Goal: Task Accomplishment & Management: Manage account settings

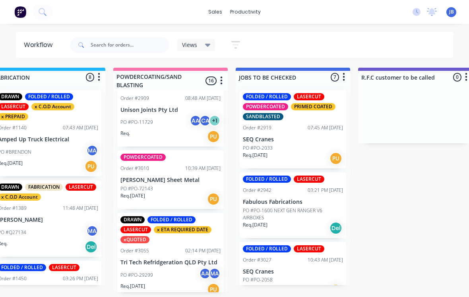
scroll to position [508, 0]
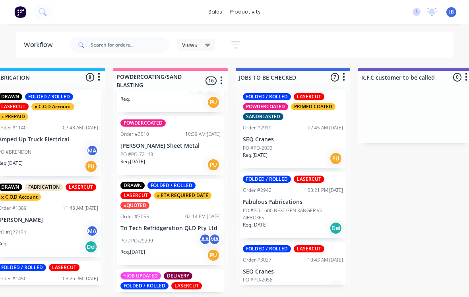
click at [164, 142] on p "[PERSON_NAME] Sheet Metal" at bounding box center [170, 145] width 100 height 7
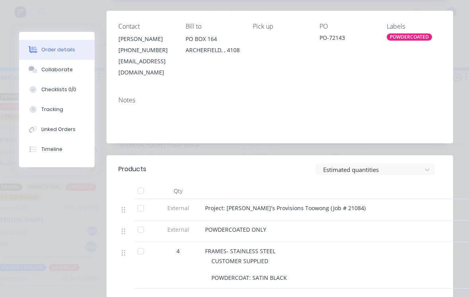
scroll to position [163, 0]
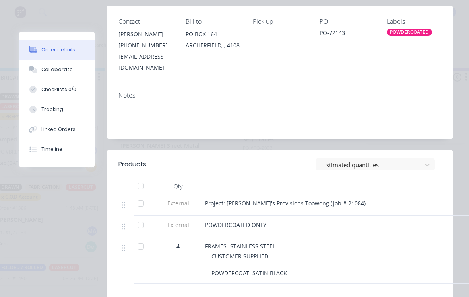
click at [49, 110] on div "Tracking" at bounding box center [52, 109] width 22 height 7
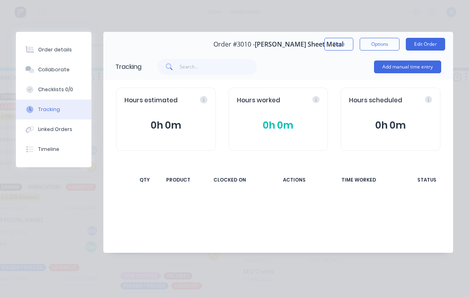
scroll to position [0, 0]
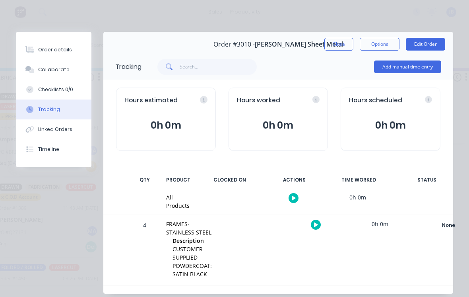
click at [406, 71] on button "Add manual time entry" at bounding box center [407, 66] width 67 height 13
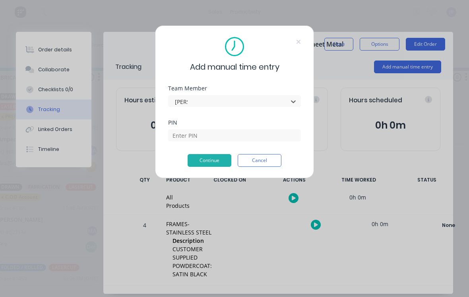
type input "[PERSON_NAME]"
click at [185, 136] on input at bounding box center [234, 135] width 133 height 12
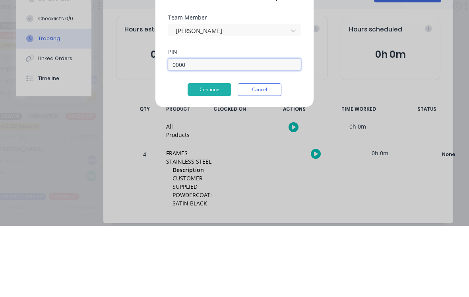
type input "0000"
click at [204, 154] on button "Continue" at bounding box center [210, 160] width 44 height 13
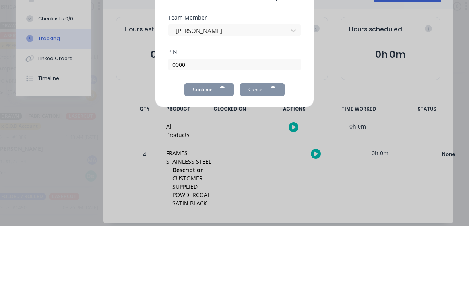
scroll to position [8, 639]
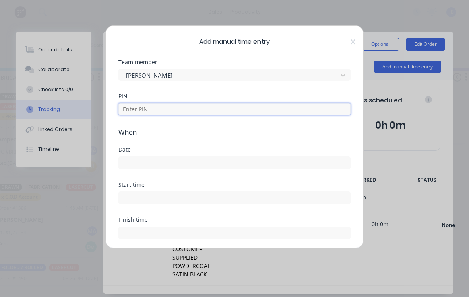
click at [132, 112] on input at bounding box center [234, 109] width 232 height 12
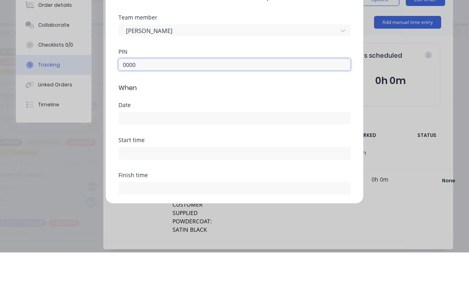
click at [128, 157] on input at bounding box center [234, 163] width 231 height 12
type input "0000"
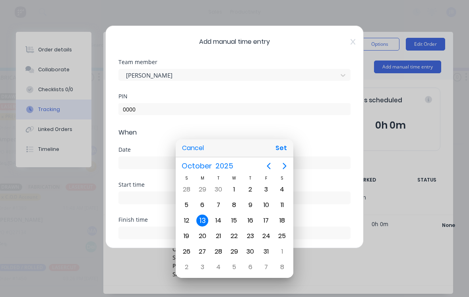
click at [269, 189] on div "3" at bounding box center [266, 189] width 12 height 12
click at [261, 200] on div "10" at bounding box center [266, 204] width 16 height 15
click at [277, 151] on button "Set" at bounding box center [281, 148] width 18 height 14
type input "[DATE]"
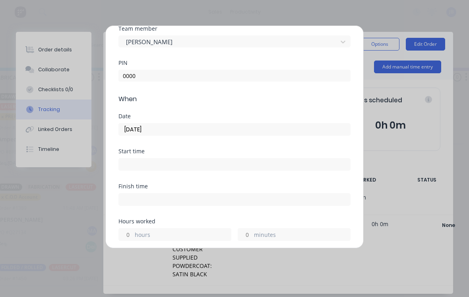
scroll to position [60, 0]
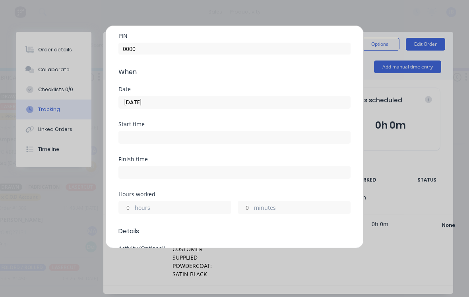
click at [128, 203] on input "hours" at bounding box center [126, 207] width 14 height 12
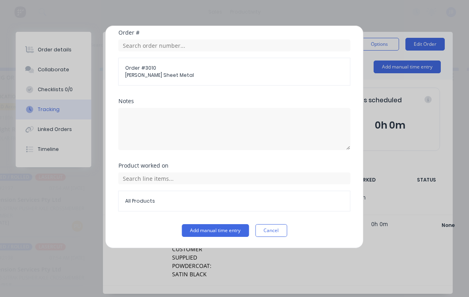
scroll to position [418, 0]
type input "4"
click at [192, 228] on button "Add manual time entry" at bounding box center [215, 230] width 67 height 13
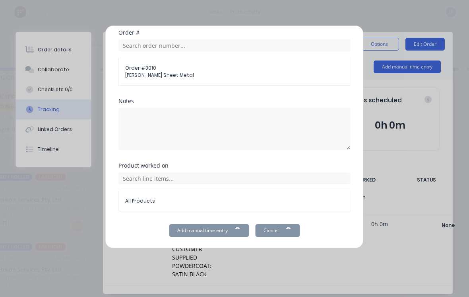
scroll to position [8, 530]
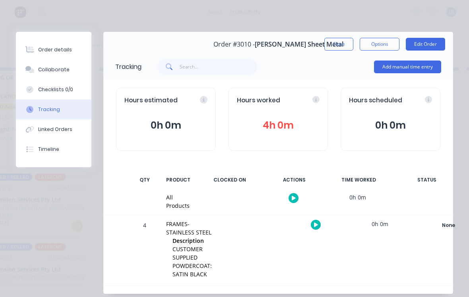
click at [333, 40] on button "Close" at bounding box center [338, 44] width 29 height 13
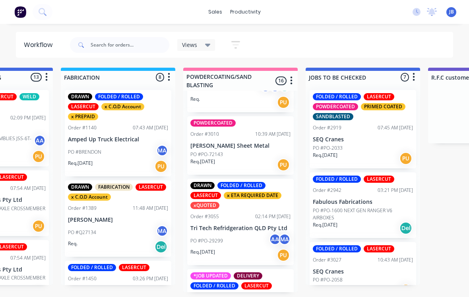
scroll to position [8, 571]
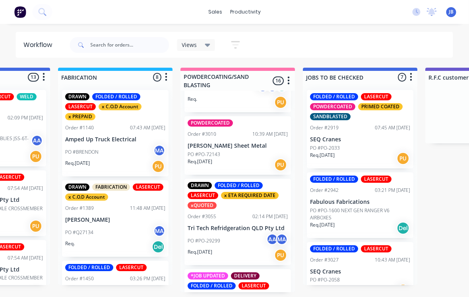
click at [232, 151] on div "PO #PO-72143" at bounding box center [238, 154] width 100 height 7
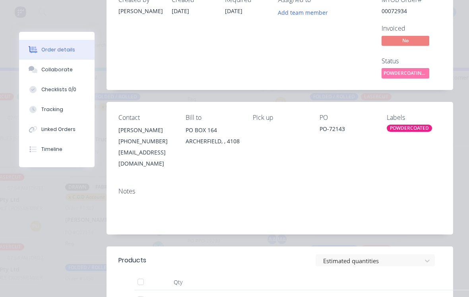
scroll to position [33, 0]
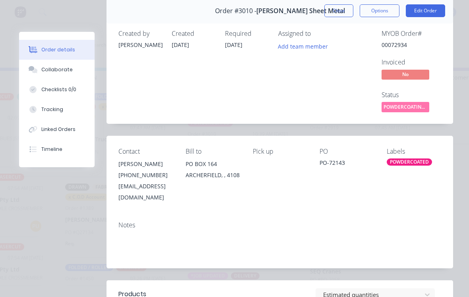
click at [334, 13] on button "Close" at bounding box center [338, 10] width 29 height 13
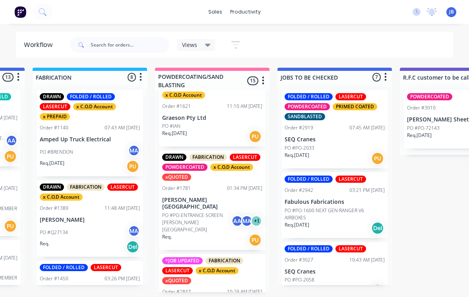
scroll to position [177, 0]
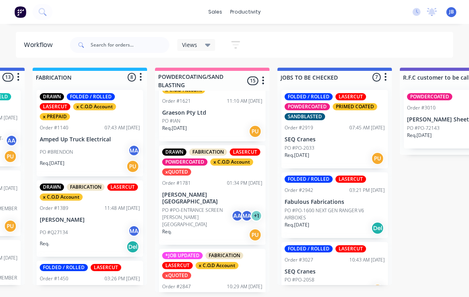
click at [184, 206] on p "PO #PO-ENTRANCE SCREEN [PERSON_NAME][GEOGRAPHIC_DATA]" at bounding box center [196, 216] width 69 height 21
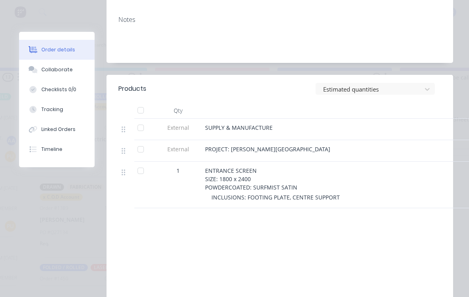
scroll to position [251, 0]
click at [46, 68] on div "Collaborate" at bounding box center [56, 69] width 31 height 7
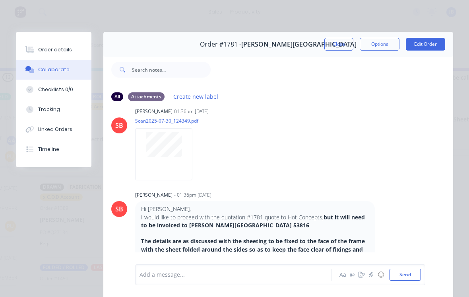
scroll to position [1049, 0]
click at [145, 180] on div at bounding box center [163, 154] width 57 height 52
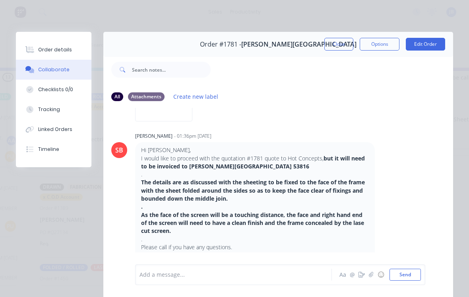
scroll to position [1114, 0]
click at [157, 278] on div at bounding box center [236, 274] width 192 height 8
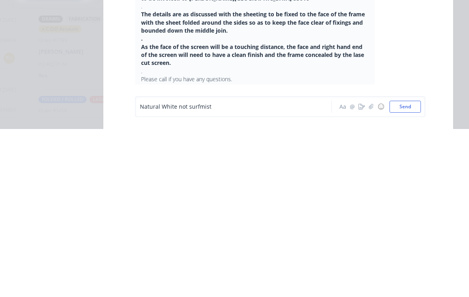
click at [407, 268] on button "Send" at bounding box center [405, 274] width 31 height 12
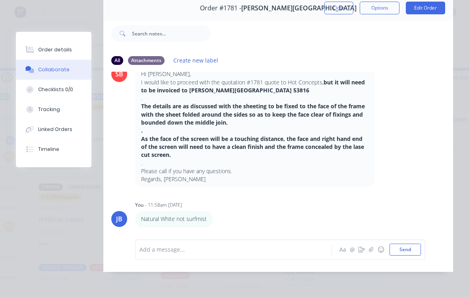
scroll to position [26, 0]
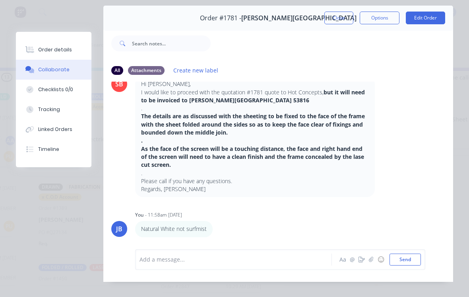
click at [342, 14] on button "Close" at bounding box center [338, 18] width 29 height 13
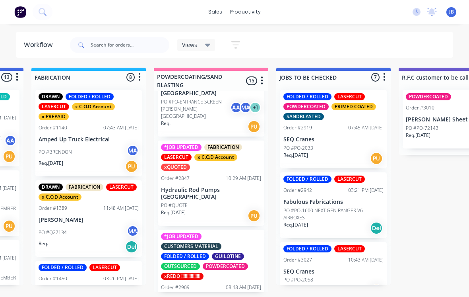
scroll to position [286, 0]
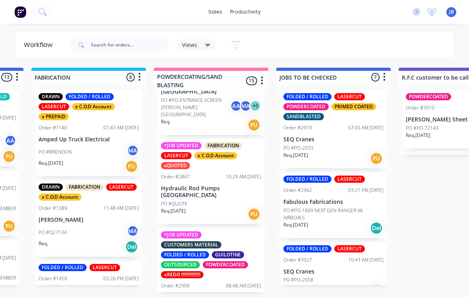
click at [217, 200] on div "PO #QUOTE" at bounding box center [211, 203] width 100 height 7
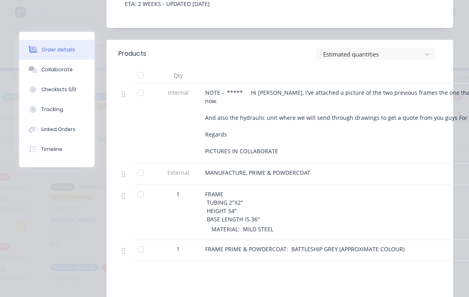
scroll to position [0, 586]
click at [70, 59] on button "Order details" at bounding box center [57, 50] width 76 height 20
click at [66, 68] on div "Collaborate" at bounding box center [56, 69] width 31 height 7
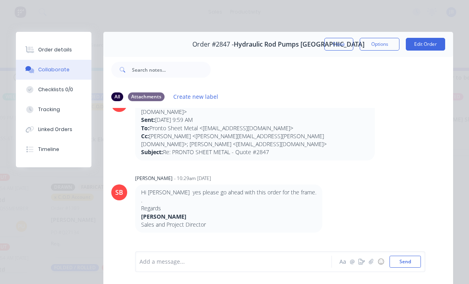
scroll to position [689, 0]
click at [49, 52] on div "Order details" at bounding box center [55, 49] width 34 height 7
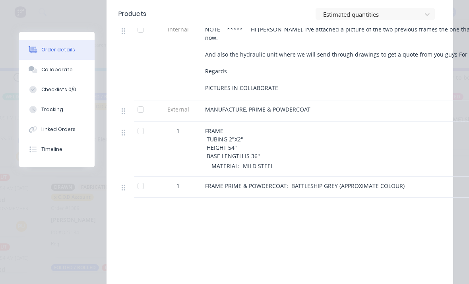
scroll to position [371, 0]
click at [37, 70] on icon at bounding box center [35, 70] width 6 height 5
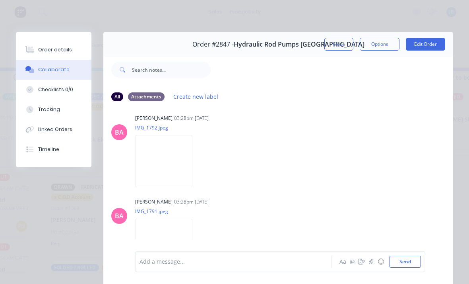
scroll to position [1403, 0]
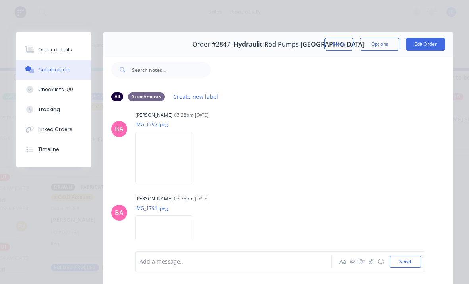
click at [154, 215] on img at bounding box center [163, 241] width 57 height 52
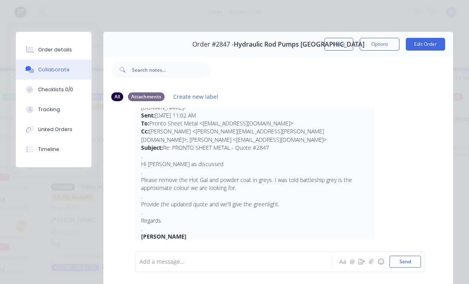
scroll to position [459, 0]
click at [45, 53] on button "Order details" at bounding box center [54, 50] width 76 height 20
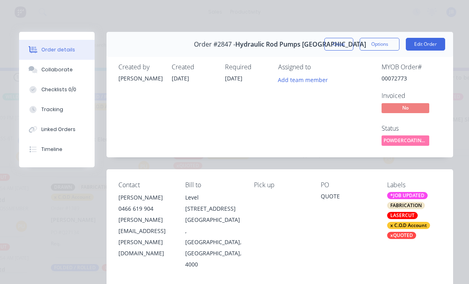
scroll to position [0, 0]
click at [334, 34] on div "Order #2847 - Hydraulic Rod Pumps [GEOGRAPHIC_DATA]" at bounding box center [280, 44] width 172 height 23
click at [336, 43] on button "Close" at bounding box center [338, 44] width 29 height 13
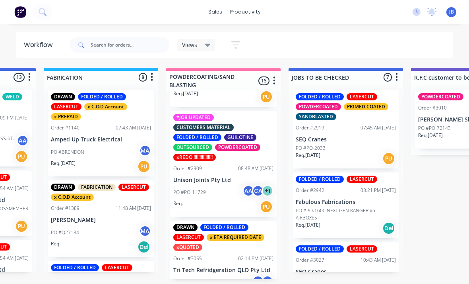
scroll to position [450, 0]
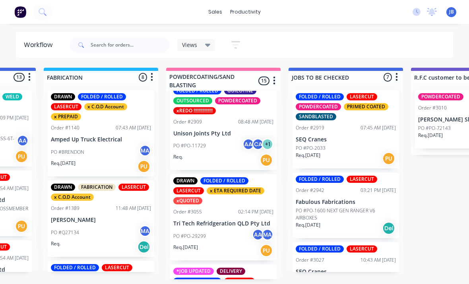
click at [237, 220] on p "Tri Tech Refridgeration QLD Pty Ltd" at bounding box center [223, 223] width 100 height 7
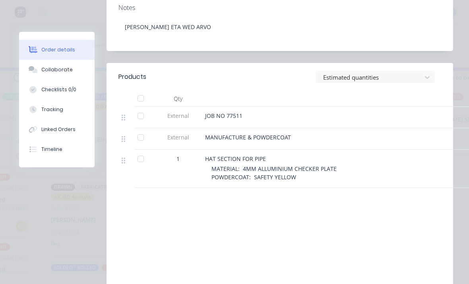
scroll to position [260, 0]
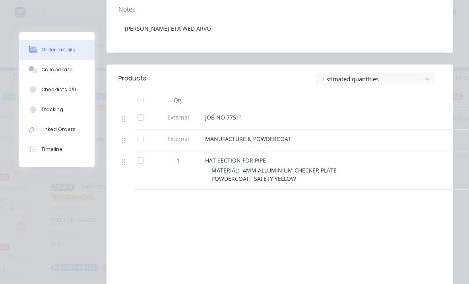
click at [36, 74] on button "Collaborate" at bounding box center [57, 70] width 76 height 20
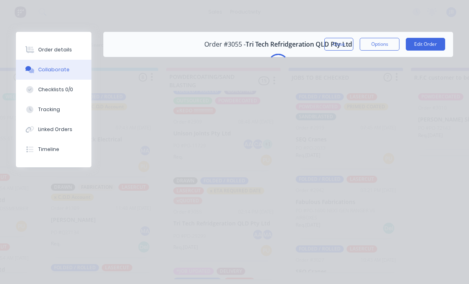
scroll to position [0, 0]
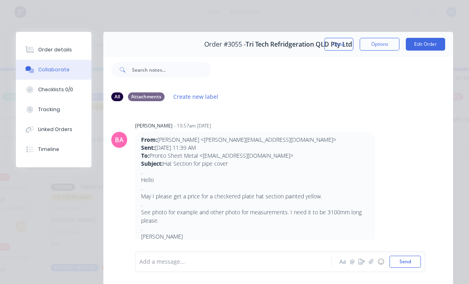
click at [39, 55] on button "Order details" at bounding box center [54, 50] width 76 height 20
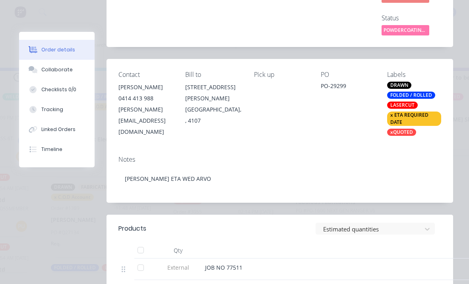
scroll to position [111, 0]
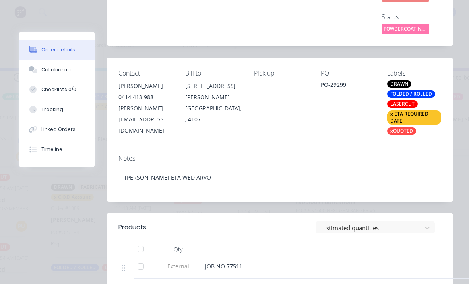
click at [34, 69] on icon at bounding box center [32, 68] width 6 height 5
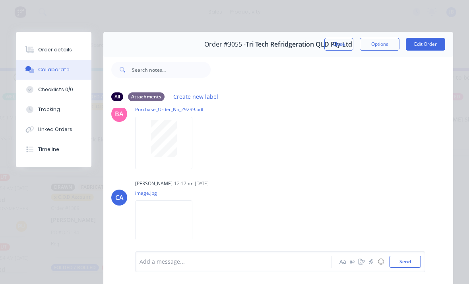
scroll to position [665, 0]
click at [151, 223] on img at bounding box center [163, 226] width 57 height 52
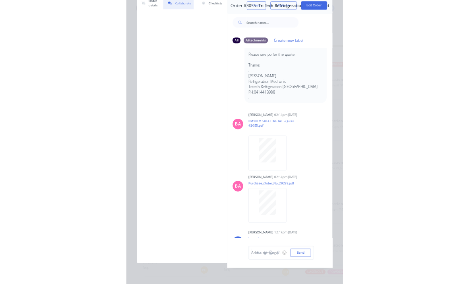
scroll to position [0, 0]
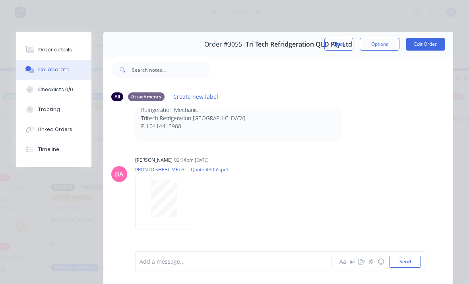
click at [334, 44] on button "Close" at bounding box center [338, 44] width 29 height 13
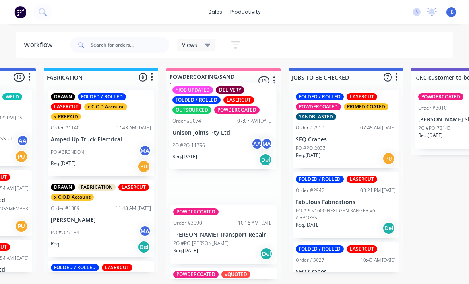
scroll to position [597, 0]
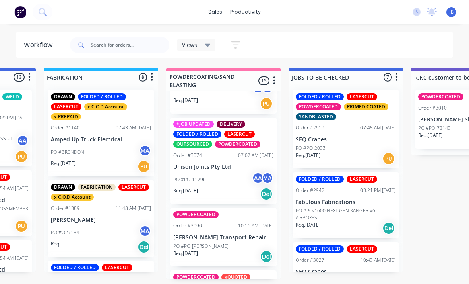
click at [228, 163] on p "Unison Joints Pty Ltd" at bounding box center [223, 166] width 100 height 7
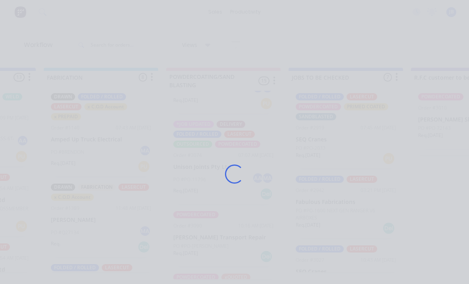
click at [210, 128] on div "Loading..." at bounding box center [234, 174] width 453 height 284
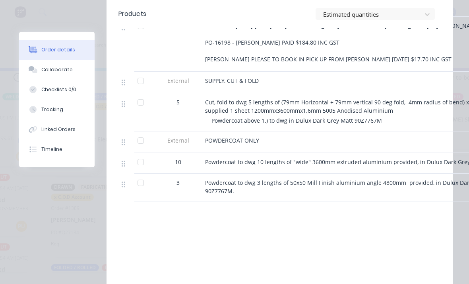
scroll to position [384, 0]
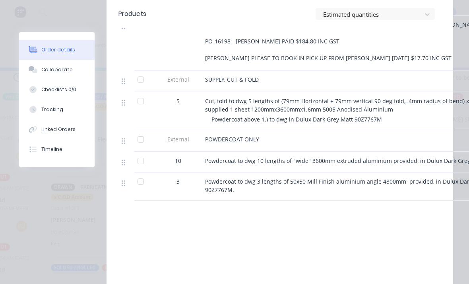
click at [41, 105] on button "Tracking" at bounding box center [57, 109] width 76 height 20
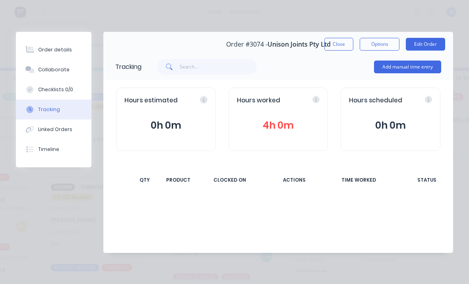
scroll to position [0, 0]
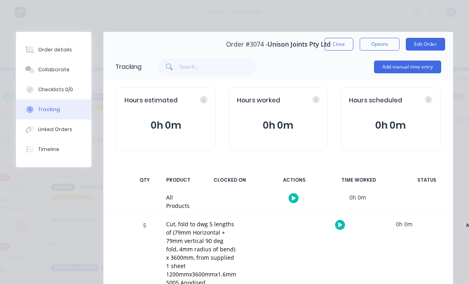
click at [405, 72] on button "Add manual time entry" at bounding box center [407, 66] width 67 height 13
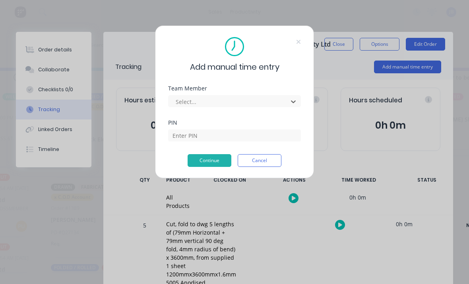
scroll to position [0, 527]
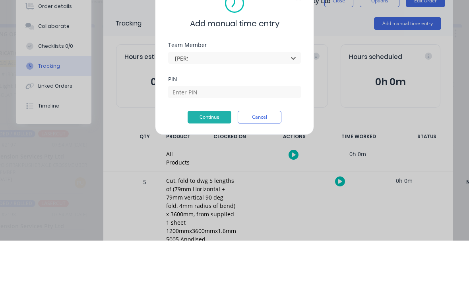
type input "[PERSON_NAME]"
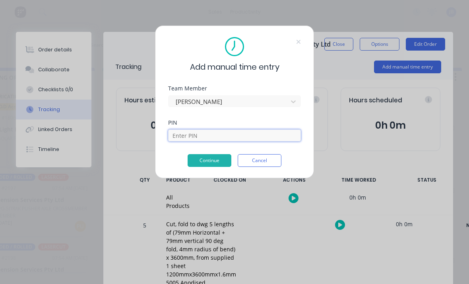
click at [289, 136] on input at bounding box center [234, 135] width 133 height 12
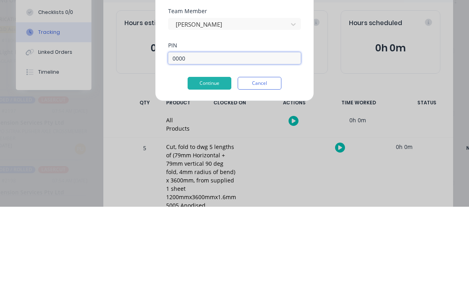
type input "0000"
click at [199, 154] on button "Continue" at bounding box center [210, 160] width 44 height 13
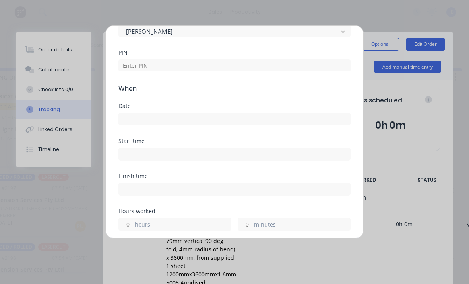
scroll to position [43, 0]
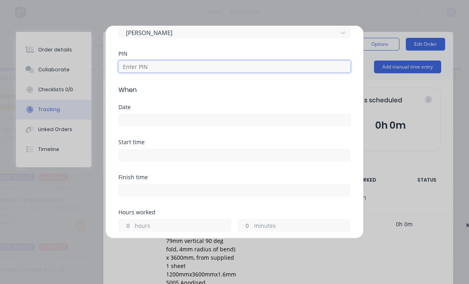
click at [313, 71] on input at bounding box center [234, 66] width 232 height 12
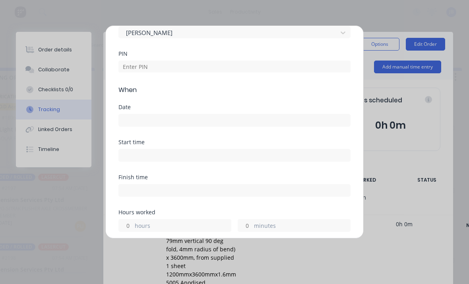
click at [316, 74] on div "PIN" at bounding box center [234, 68] width 232 height 34
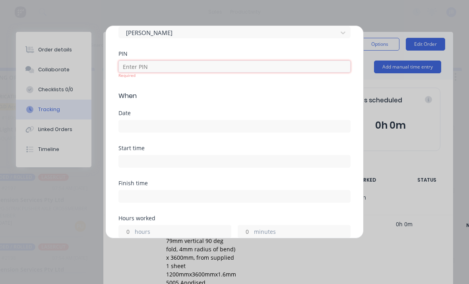
click at [315, 71] on input at bounding box center [234, 66] width 232 height 12
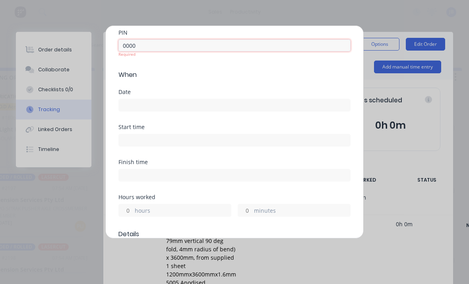
scroll to position [65, 0]
click at [124, 99] on input at bounding box center [234, 104] width 231 height 12
type input "0000"
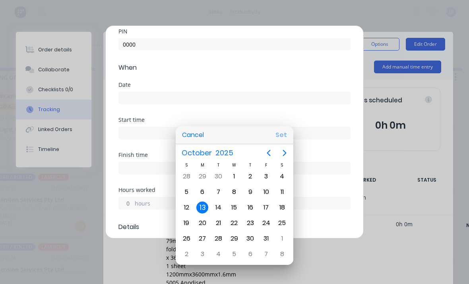
click at [274, 135] on button "Set" at bounding box center [281, 135] width 18 height 14
type input "[DATE]"
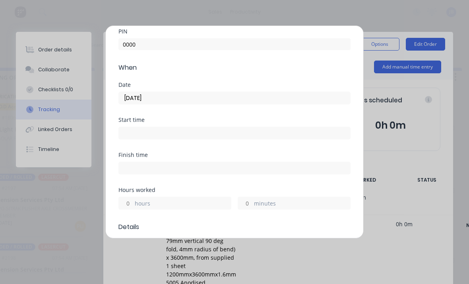
click at [126, 202] on input "hours" at bounding box center [126, 203] width 14 height 12
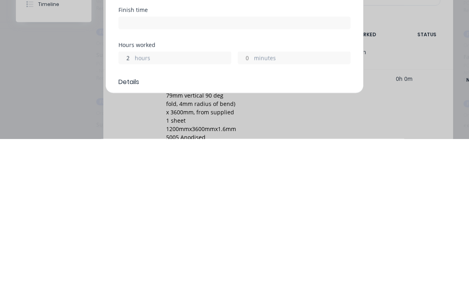
scroll to position [21, 418]
type input "2"
click at [252, 197] on input "minutes" at bounding box center [245, 203] width 14 height 12
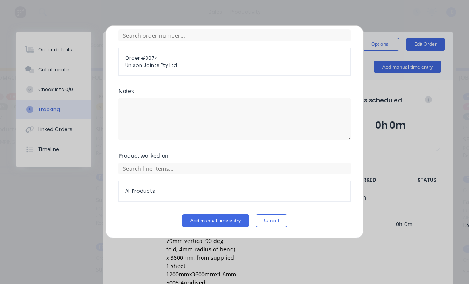
scroll to position [427, 0]
type input "30"
click at [191, 215] on button "Add manual time entry" at bounding box center [215, 220] width 67 height 13
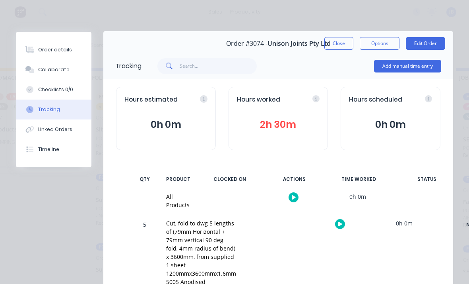
scroll to position [2, 0]
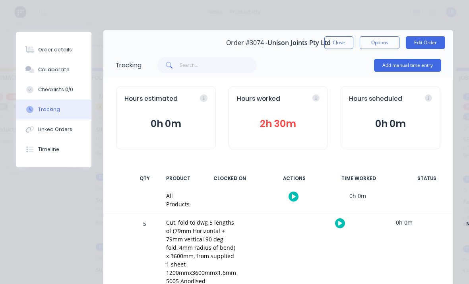
click at [330, 37] on button "Close" at bounding box center [338, 42] width 29 height 13
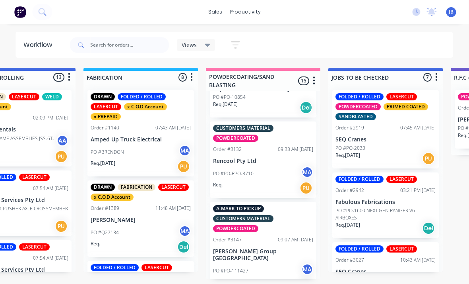
scroll to position [861, 0]
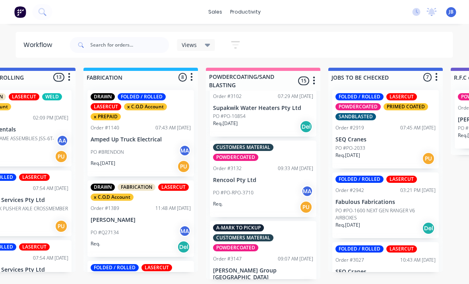
click at [235, 267] on p "[PERSON_NAME] Group [GEOGRAPHIC_DATA]" at bounding box center [264, 274] width 100 height 14
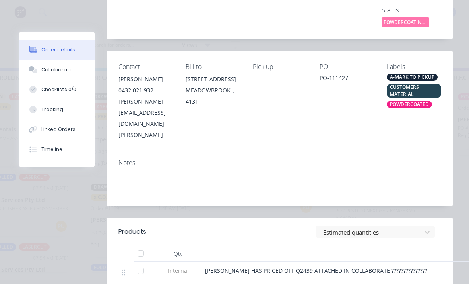
scroll to position [119, 0]
click at [51, 52] on div "Order details" at bounding box center [58, 49] width 34 height 7
click at [57, 69] on div "Collaborate" at bounding box center [56, 69] width 31 height 7
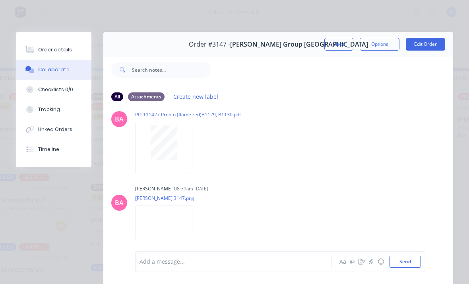
scroll to position [452, 0]
click at [329, 35] on div "Order #3147 - [PERSON_NAME] Group [GEOGRAPHIC_DATA]" at bounding box center [278, 44] width 179 height 23
click at [329, 46] on button "Close" at bounding box center [338, 44] width 29 height 13
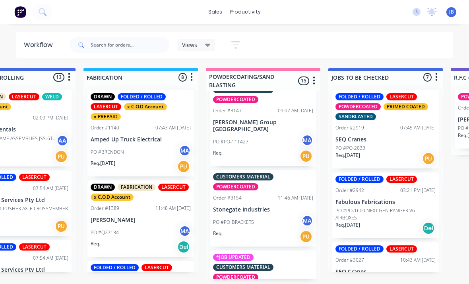
scroll to position [1008, 0]
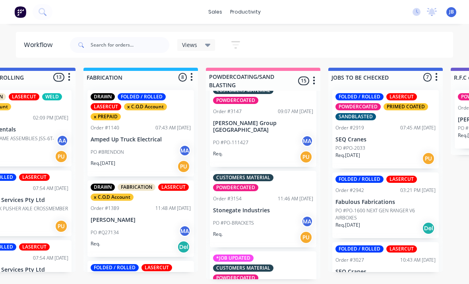
click at [236, 285] on div "Order #3167" at bounding box center [227, 288] width 29 height 7
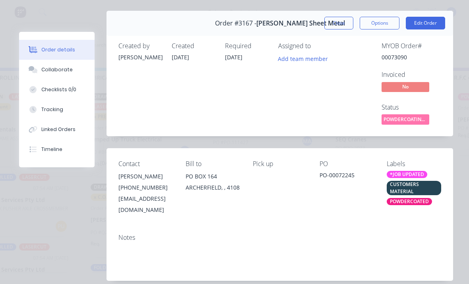
scroll to position [15, 0]
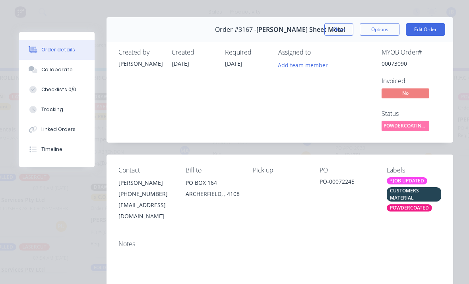
click at [336, 35] on button "Close" at bounding box center [338, 29] width 29 height 13
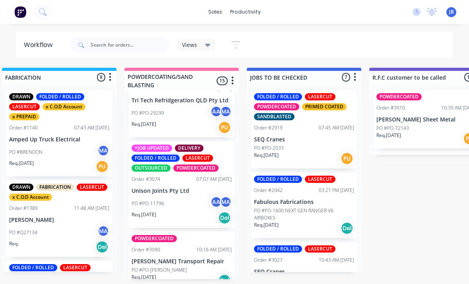
scroll to position [567, 0]
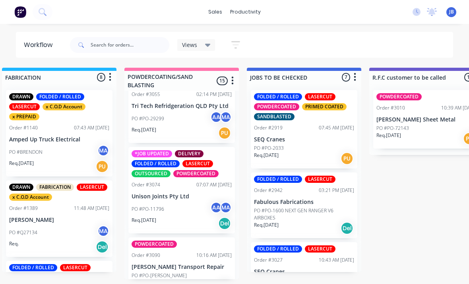
click at [185, 168] on div "*JOB UPDATED DELIVERY FOLDED / ROLLED LASERCUT OUTSOURCED POWDERCOATED Order #3…" at bounding box center [181, 190] width 107 height 86
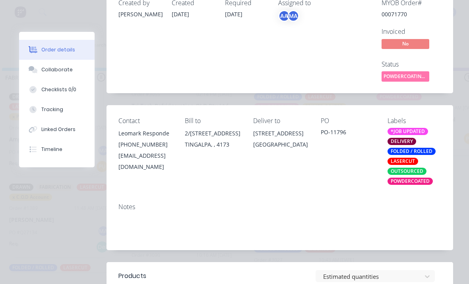
scroll to position [58, 0]
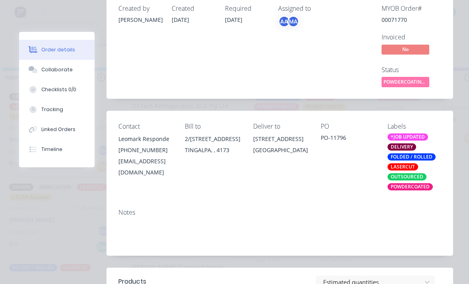
click at [66, 122] on button "Linked Orders" at bounding box center [57, 129] width 76 height 20
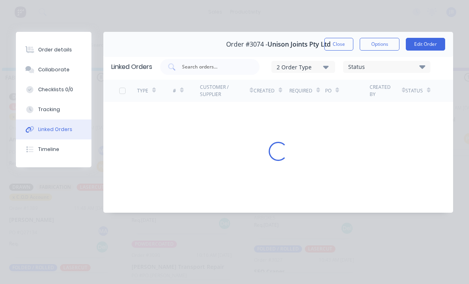
scroll to position [0, 0]
click at [66, 122] on button "Linked Orders" at bounding box center [54, 129] width 76 height 20
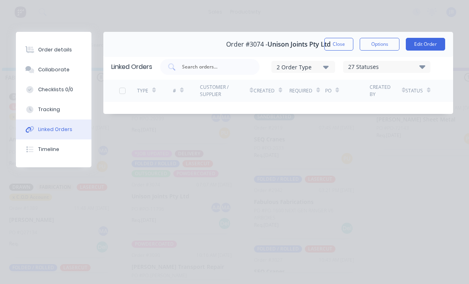
click at [76, 102] on button "Tracking" at bounding box center [54, 109] width 76 height 20
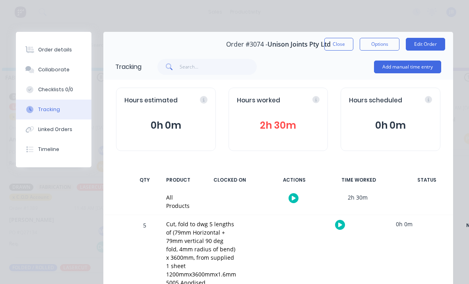
click at [304, 124] on button "2h 30m" at bounding box center [278, 125] width 83 height 15
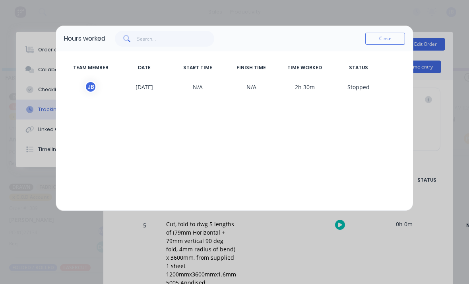
click at [387, 39] on button "Close" at bounding box center [385, 39] width 40 height 12
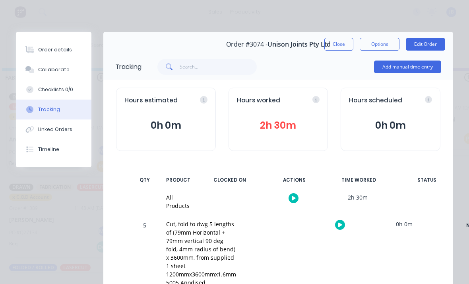
click at [338, 43] on button "Close" at bounding box center [338, 44] width 29 height 13
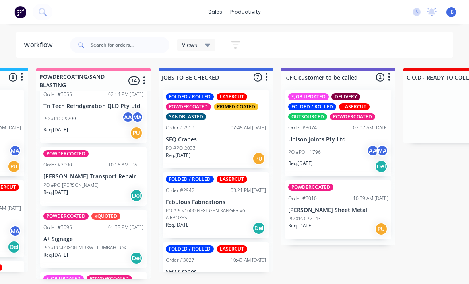
scroll to position [0, 715]
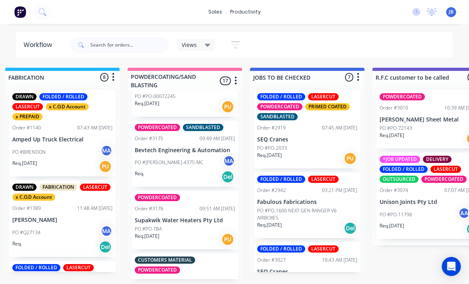
scroll to position [1130, 0]
